Goal: Find specific page/section: Find specific page/section

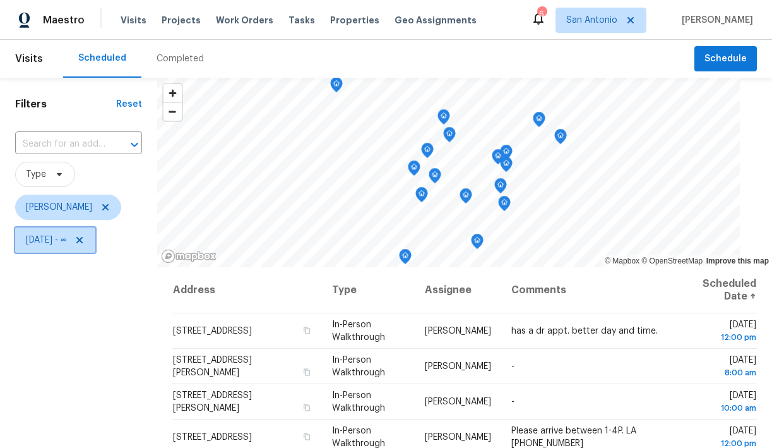
click at [85, 239] on icon at bounding box center [80, 240] width 10 height 10
click at [105, 240] on icon at bounding box center [105, 240] width 5 height 3
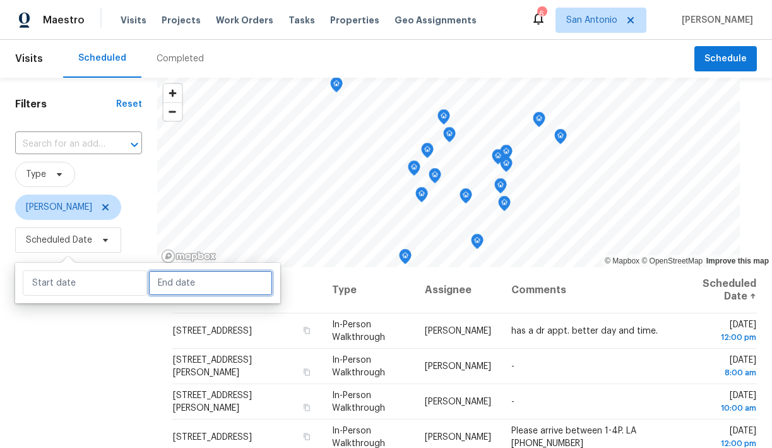
click at [165, 275] on input "text" at bounding box center [210, 282] width 124 height 25
select select "7"
select select "2025"
select select "8"
select select "2025"
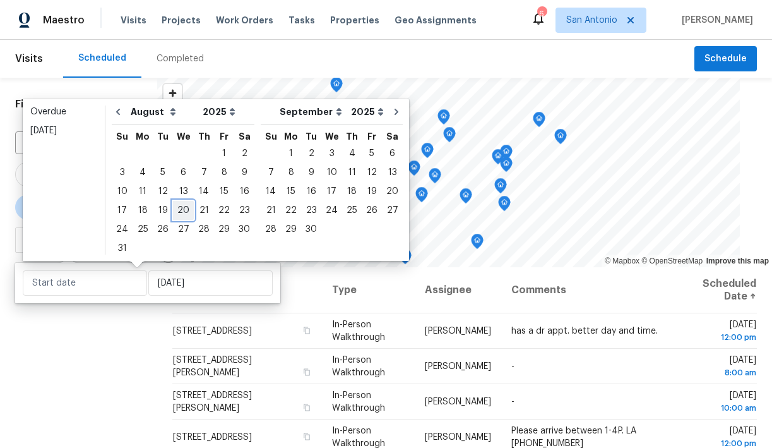
click at [179, 212] on div "20" at bounding box center [183, 210] width 21 height 18
type input "[DATE]"
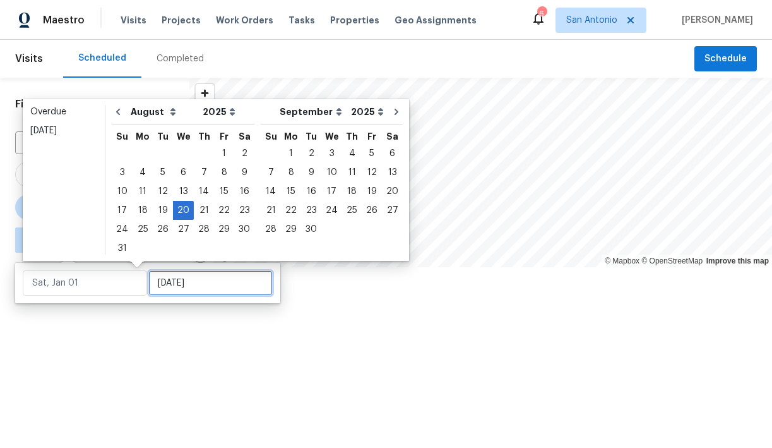
type input "[DATE]"
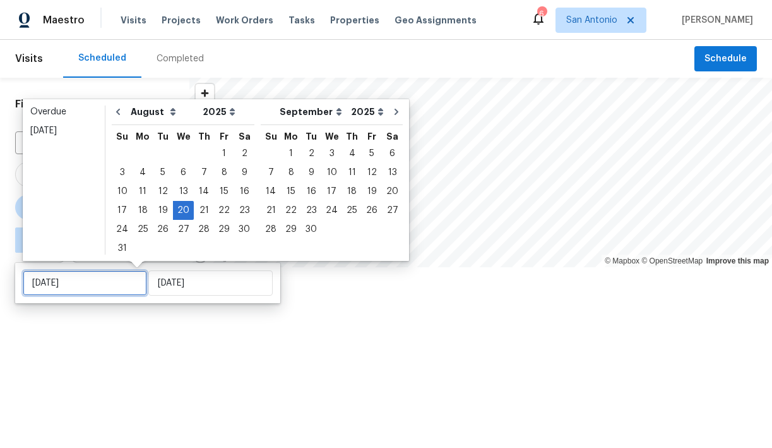
type input "[DATE]"
click at [133, 315] on div at bounding box center [386, 224] width 772 height 448
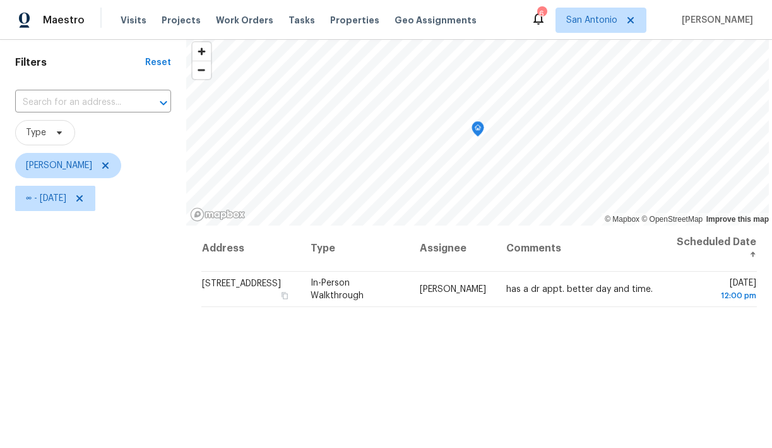
scroll to position [40, 0]
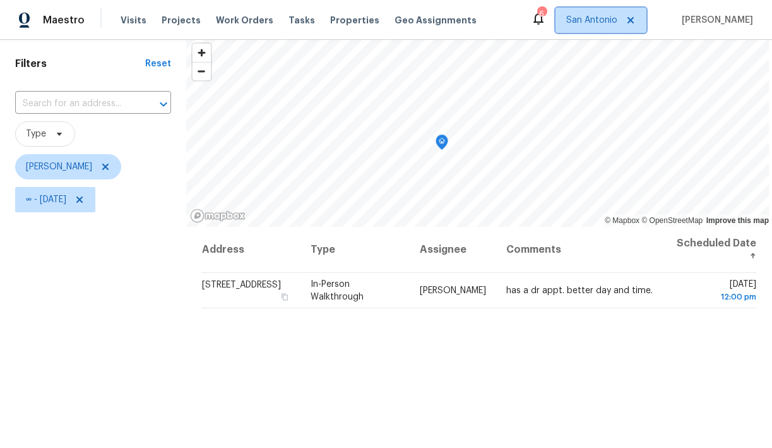
click at [609, 28] on span "San Antonio" at bounding box center [601, 20] width 91 height 25
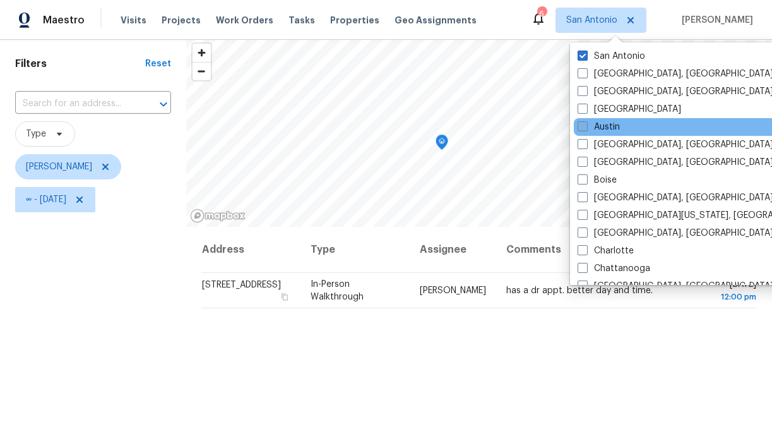
click at [585, 125] on span at bounding box center [583, 126] width 10 height 10
click at [585, 125] on input "Austin" at bounding box center [582, 125] width 8 height 8
checkbox input "true"
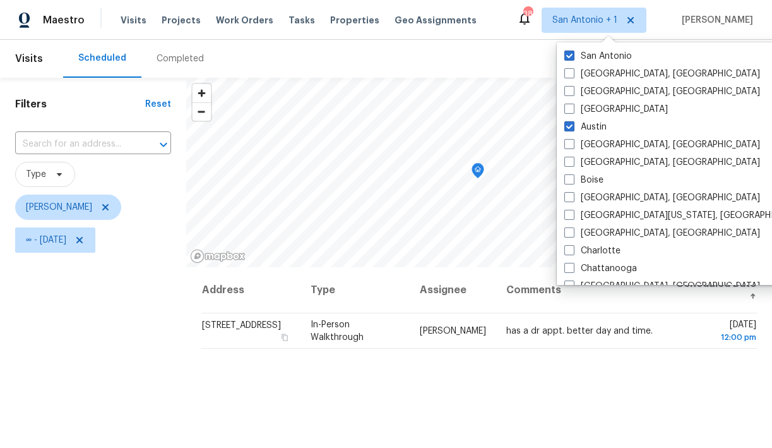
click at [141, 301] on div "Filters Reset ​ Type [PERSON_NAME] ∞ - [DATE]" at bounding box center [93, 352] width 186 height 548
